Goal: Transaction & Acquisition: Download file/media

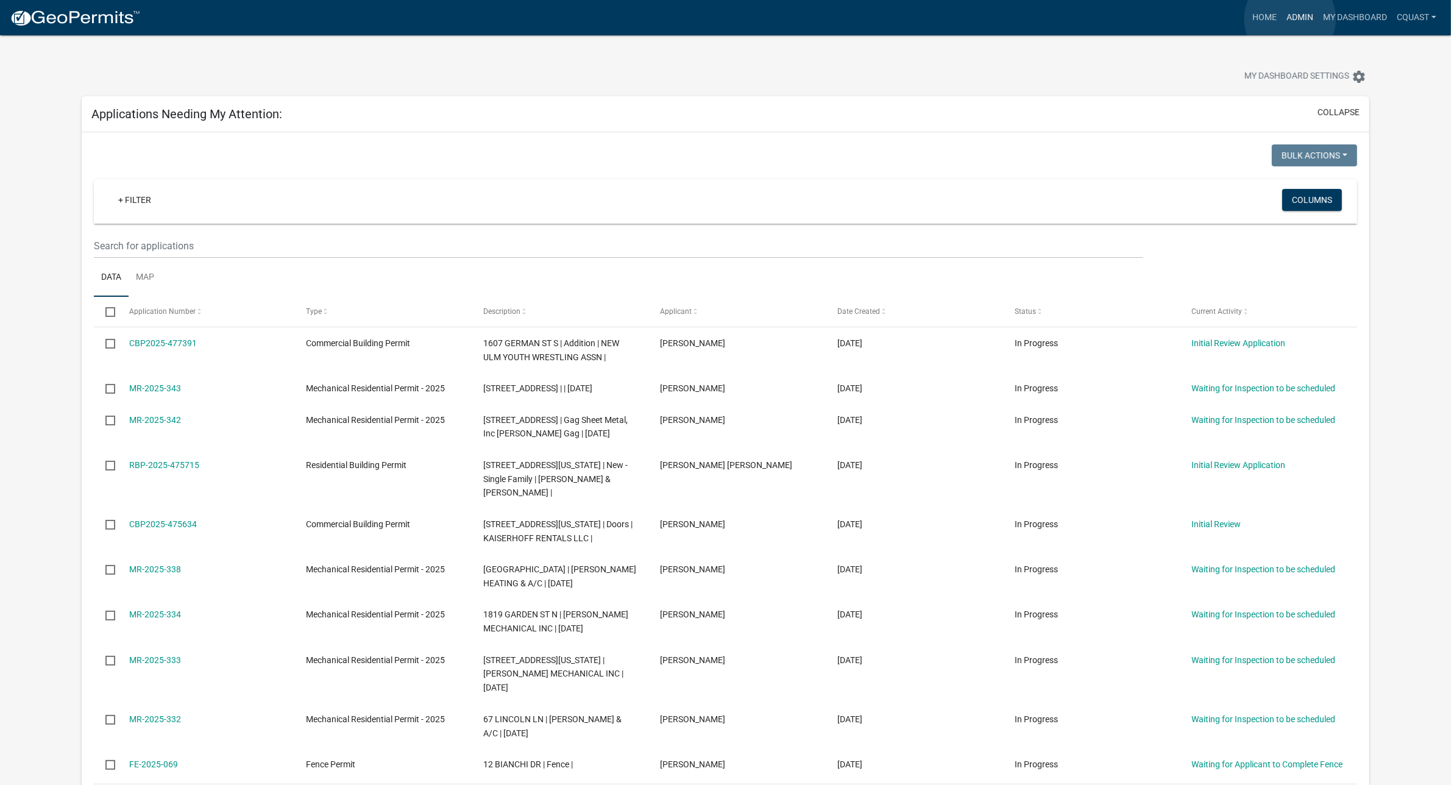
click at [833, 19] on link "Admin" at bounding box center [1300, 17] width 37 height 23
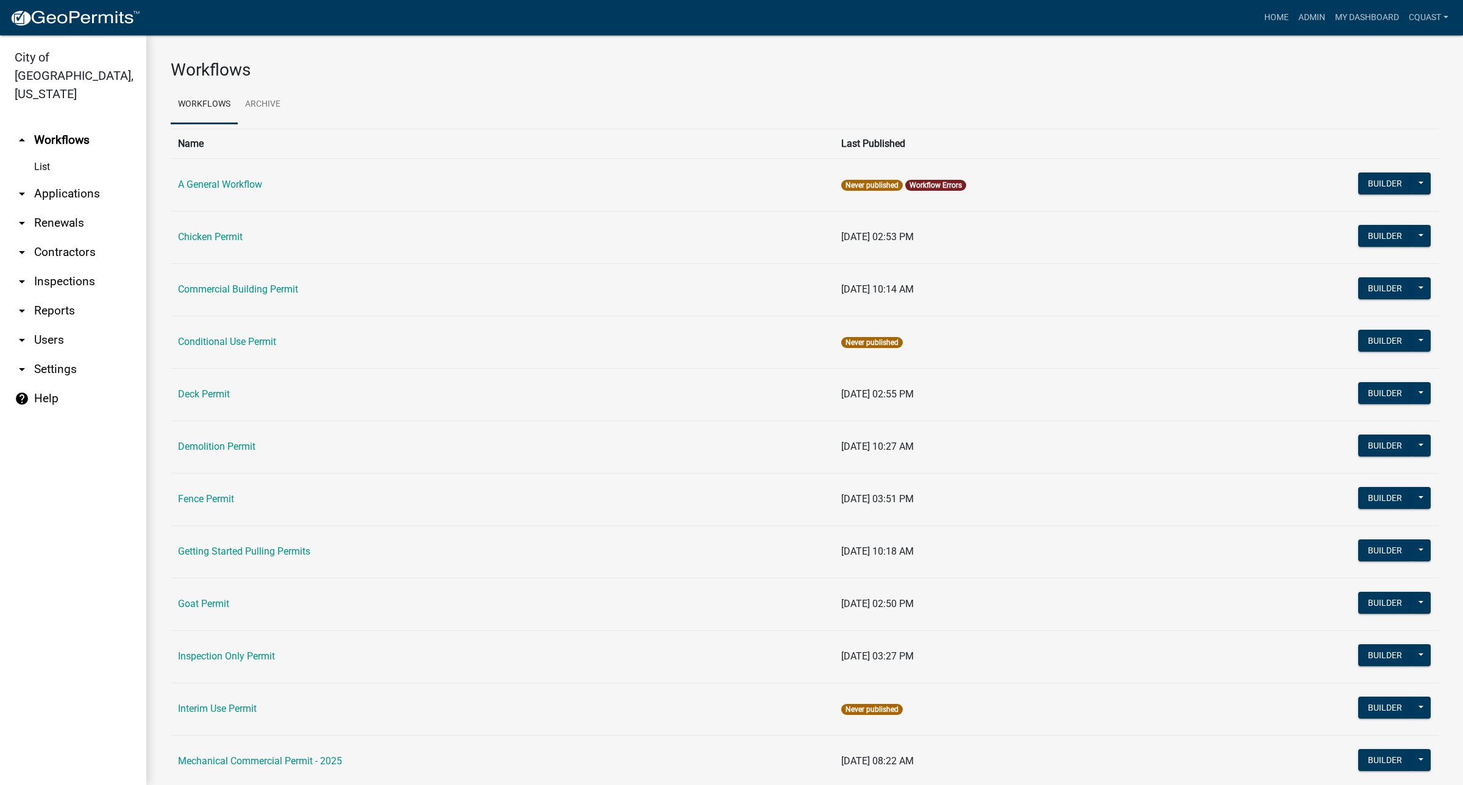
click at [41, 297] on link "arrow_drop_down Reports" at bounding box center [73, 310] width 146 height 29
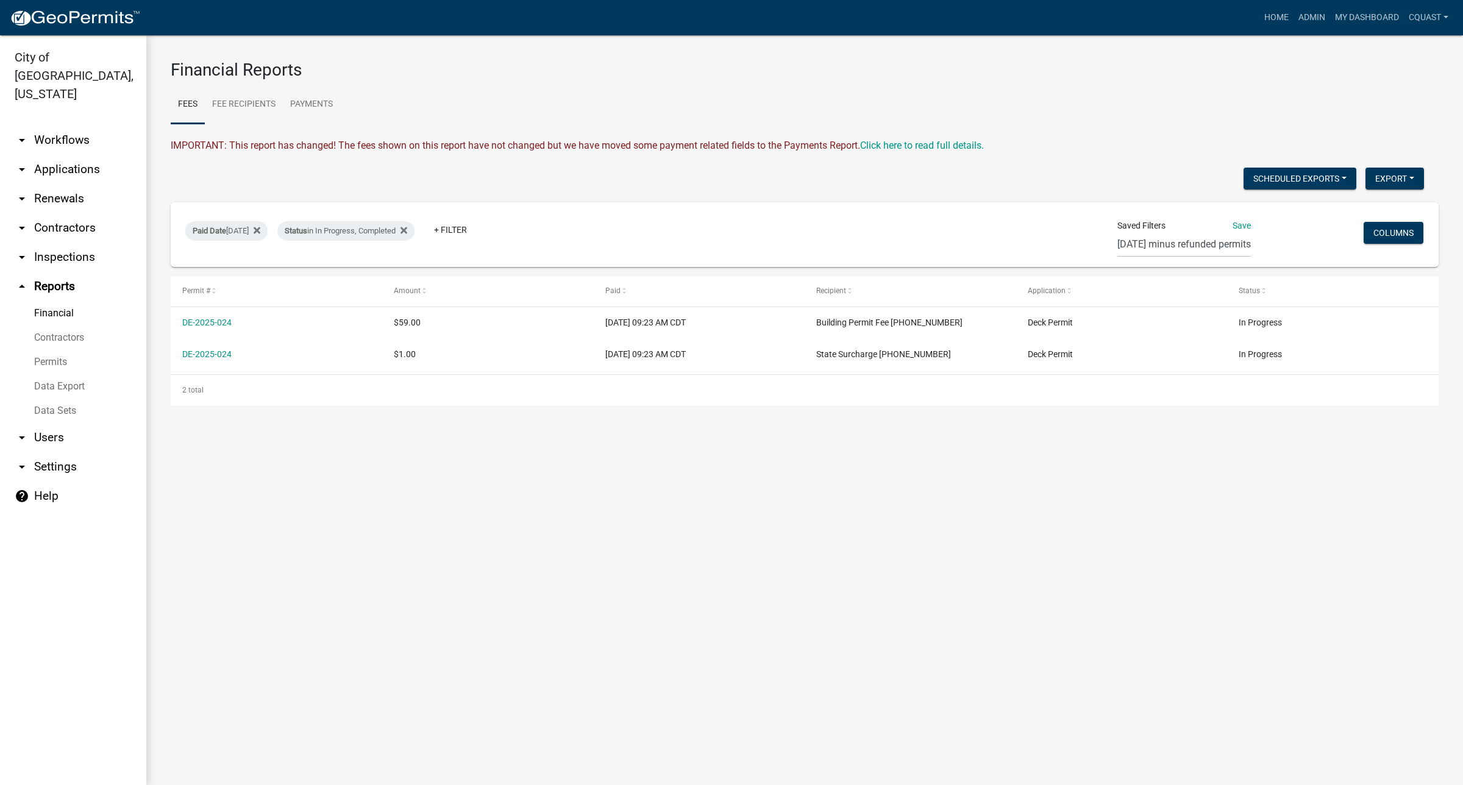
click at [392, 511] on main "Financial Reports Fees Fee Recipients Payments IMPORTANT: This report has chang…" at bounding box center [804, 410] width 1316 height 750
click at [406, 455] on main "Financial Reports Fees Fee Recipients Payments IMPORTANT: This report has chang…" at bounding box center [804, 410] width 1316 height 750
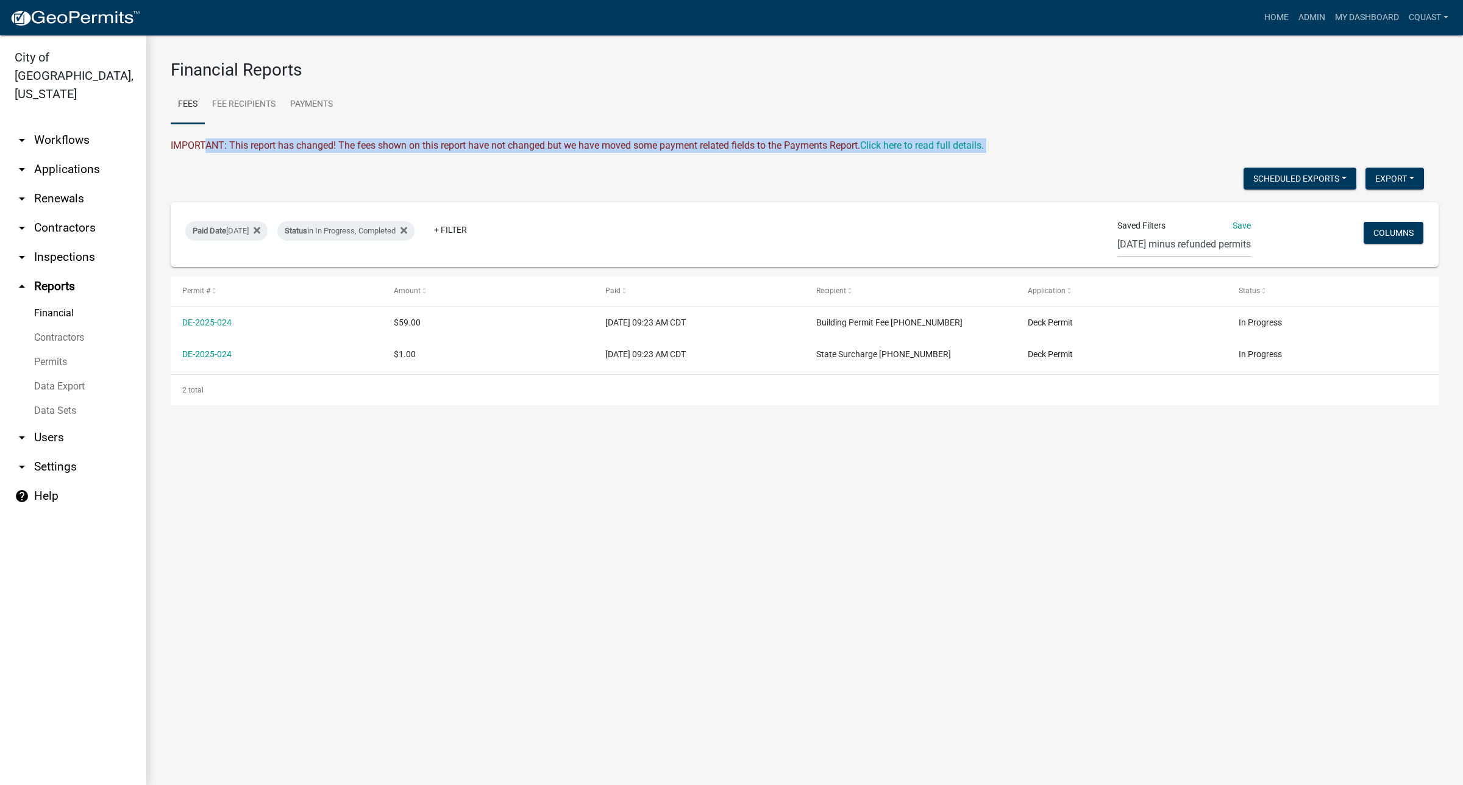
drag, startPoint x: 200, startPoint y: 151, endPoint x: 948, endPoint y: 155, distance: 747.7
click at [833, 155] on wm-daily-fees "IMPORTANT: This report has changed! The fees shown on this report have not chan…" at bounding box center [805, 271] width 1268 height 267
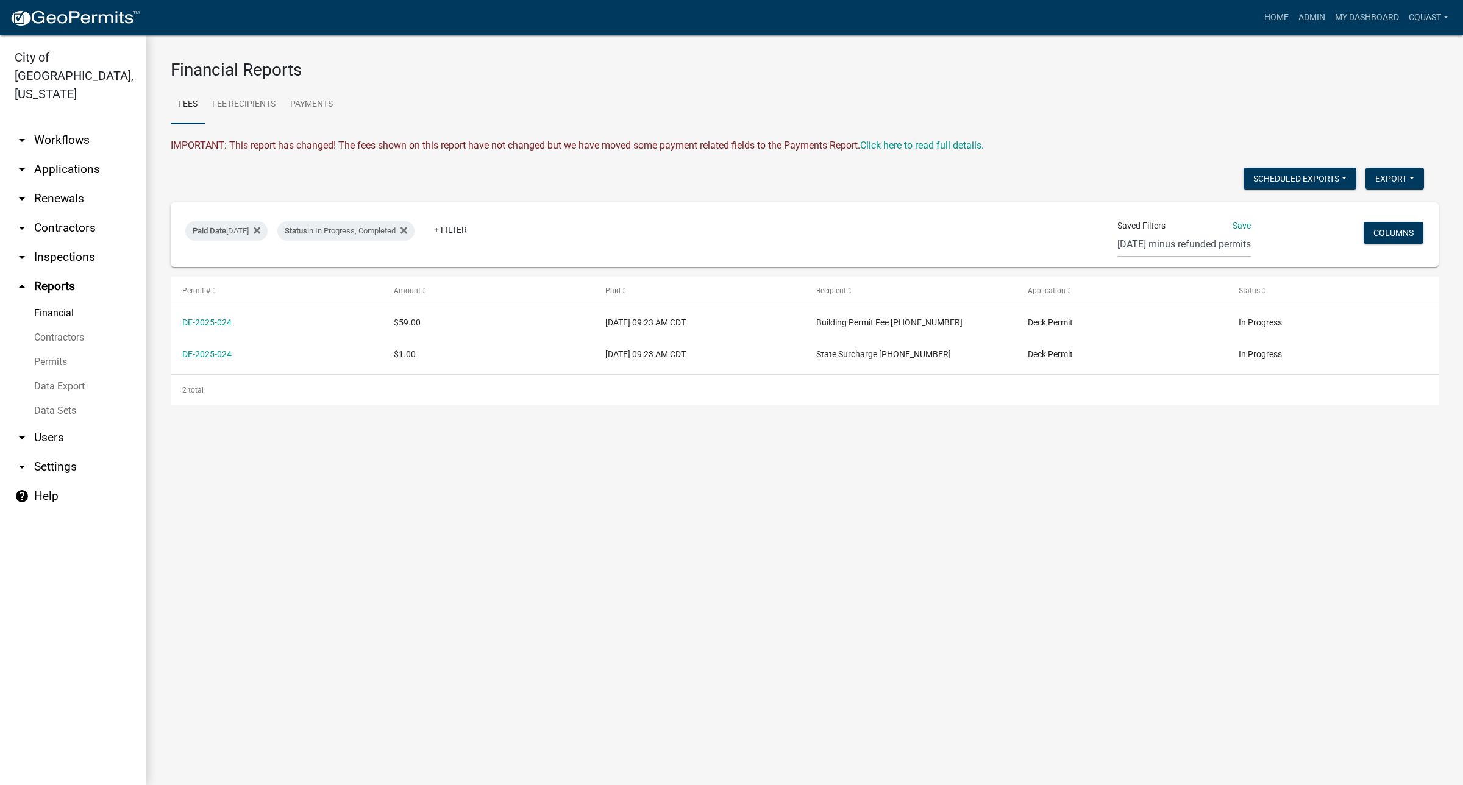
click at [829, 511] on main "Financial Reports Fees Fee Recipients Payments IMPORTANT: This report has chang…" at bounding box center [804, 410] width 1316 height 750
click at [833, 177] on button "Export" at bounding box center [1394, 179] width 59 height 22
click at [833, 244] on button "CSV Format (.csv)" at bounding box center [1367, 238] width 114 height 29
click at [833, 181] on button "Scheduled Exports" at bounding box center [1299, 179] width 113 height 22
click at [833, 462] on main "Financial Reports Fees Fee Recipients Payments IMPORTANT: This report has chang…" at bounding box center [804, 410] width 1316 height 750
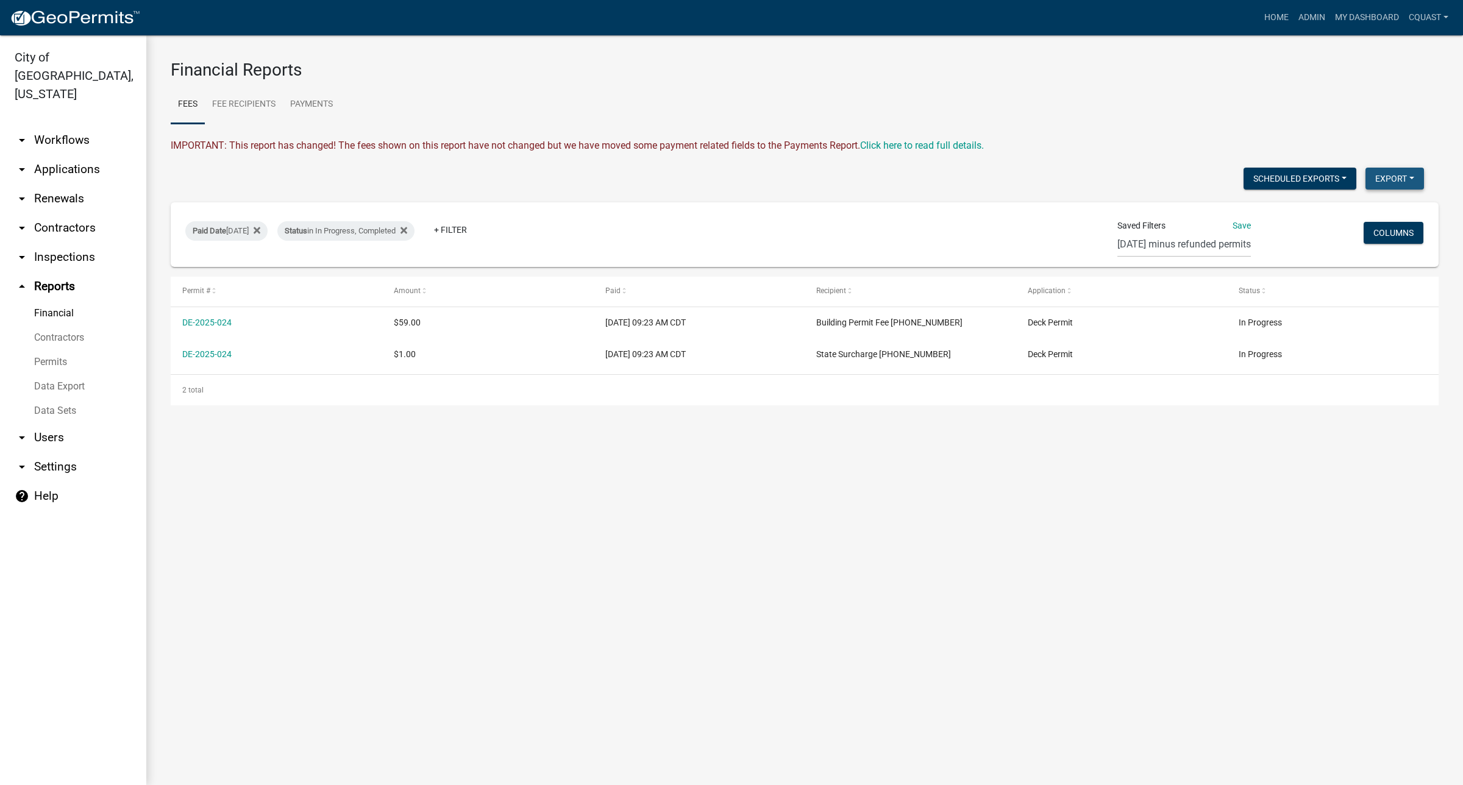
click at [833, 186] on button "Export" at bounding box center [1394, 179] width 59 height 22
click at [833, 203] on button "Excel Format (.xlsx)" at bounding box center [1367, 209] width 114 height 29
click at [833, 511] on main "Financial Reports Fees Fee Recipients Payments IMPORTANT: This report has chang…" at bounding box center [804, 410] width 1316 height 750
click at [833, 16] on link "My Dashboard" at bounding box center [1367, 17] width 74 height 23
